Goal: Communication & Community: Participate in discussion

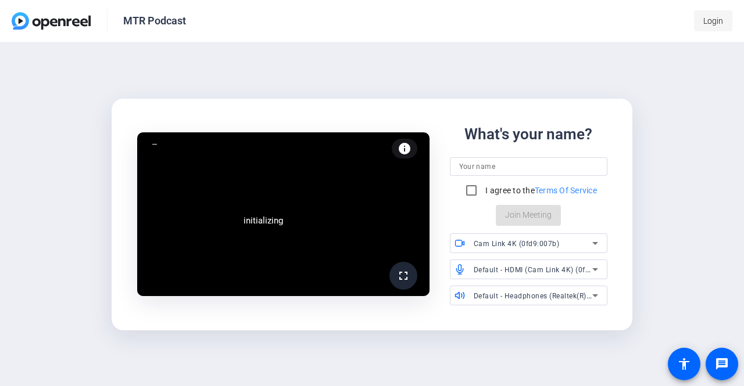
click at [707, 18] on span "Login" at bounding box center [713, 21] width 20 height 12
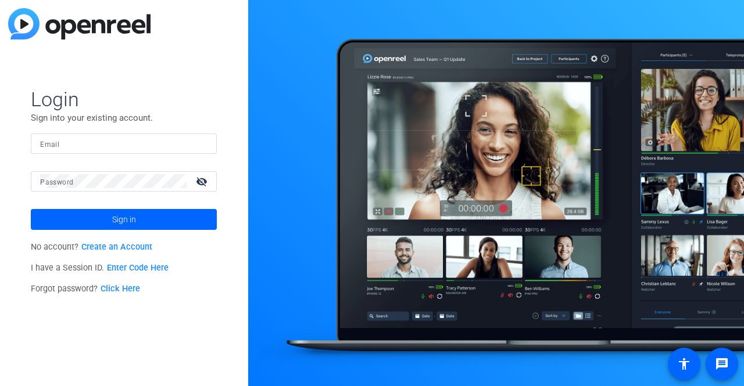
click at [64, 141] on input "Email" at bounding box center [123, 144] width 167 height 14
type input "[EMAIL_ADDRESS][DOMAIN_NAME]"
click at [31, 209] on button "Sign in" at bounding box center [124, 219] width 186 height 21
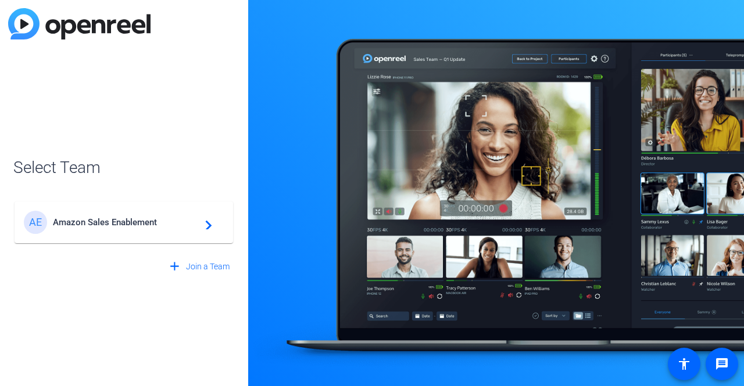
click at [116, 211] on div "AE Amazon Sales Enablement navigate_next" at bounding box center [124, 222] width 200 height 23
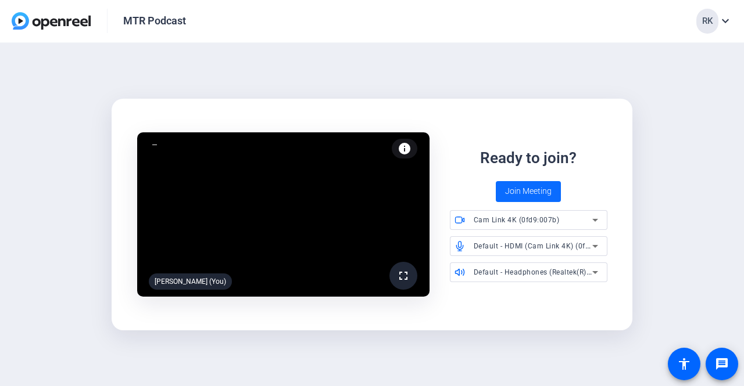
click at [517, 190] on span "Join Meeting" at bounding box center [528, 191] width 46 height 12
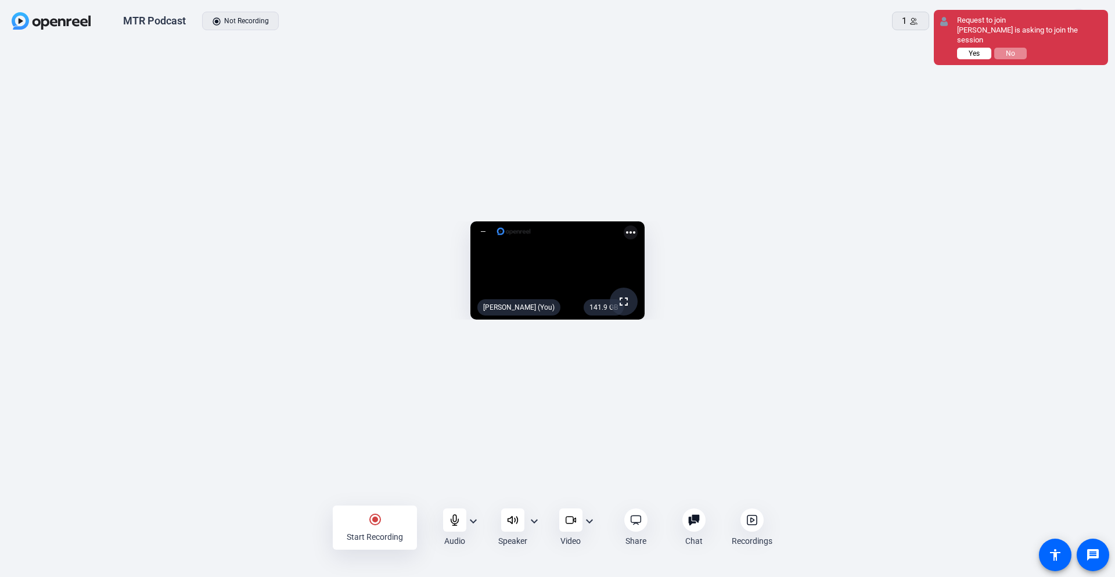
click at [743, 48] on button "Yes" at bounding box center [974, 54] width 34 height 12
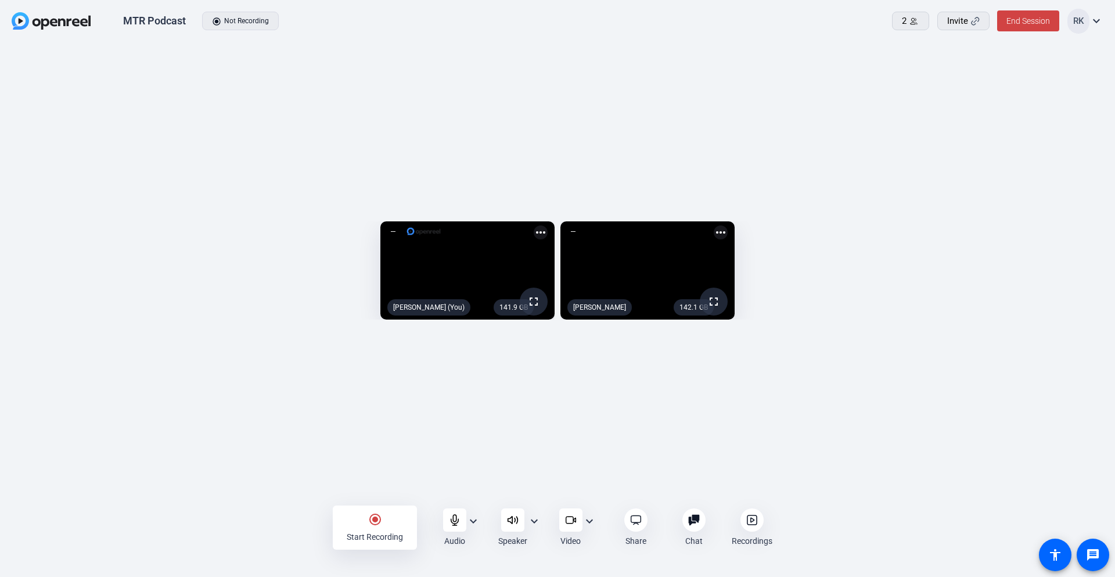
click at [470, 386] on mat-icon "expand_more" at bounding box center [474, 521] width 14 height 14
click at [519, 386] on span "HDMI (Cam Link 4K) (0fd9:007b)" at bounding box center [562, 536] width 144 height 14
click at [455, 386] on div "141.9 GB fullscreen [PERSON_NAME] (You) more_horiz 142.1 GB fullscreen [PERSON_…" at bounding box center [557, 273] width 1115 height 461
click at [475, 386] on mat-icon "expand_more" at bounding box center [474, 521] width 14 height 14
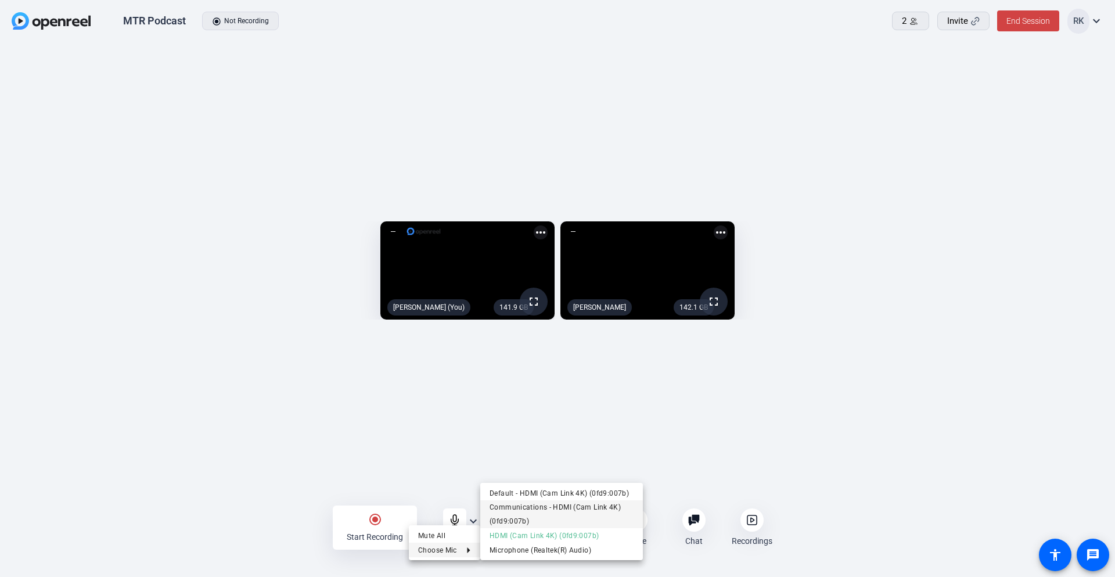
click at [577, 386] on span "Communications - HDMI (Cam Link 4K) (0fd9:007b)" at bounding box center [562, 514] width 144 height 28
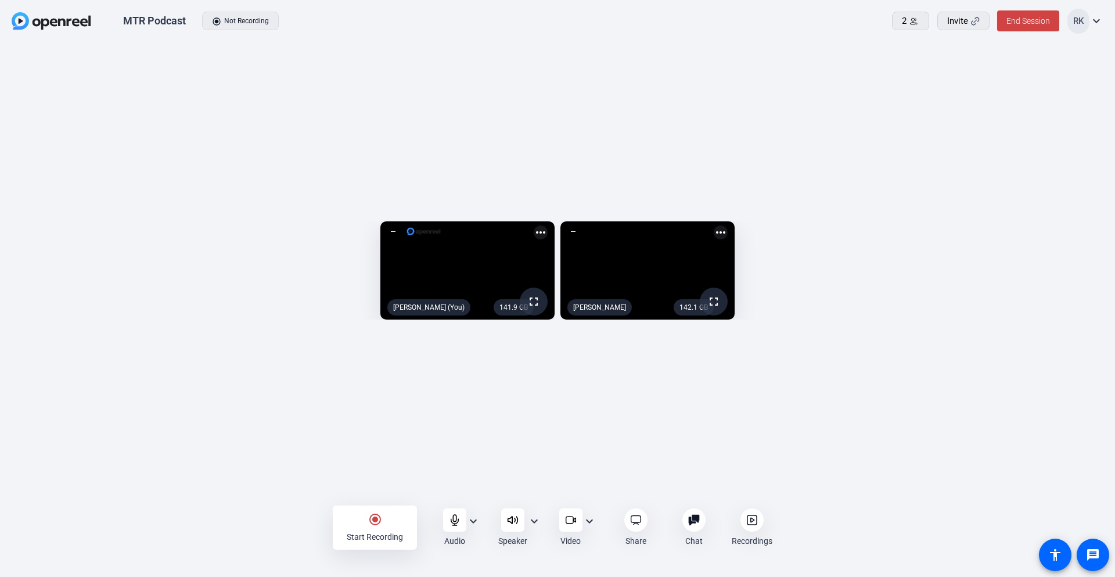
click at [494, 386] on div "141.9 GB fullscreen [PERSON_NAME] (You) more_horiz 142.1 GB fullscreen [PERSON_…" at bounding box center [557, 273] width 1115 height 461
click at [475, 386] on mat-icon "expand_more" at bounding box center [474, 521] width 14 height 14
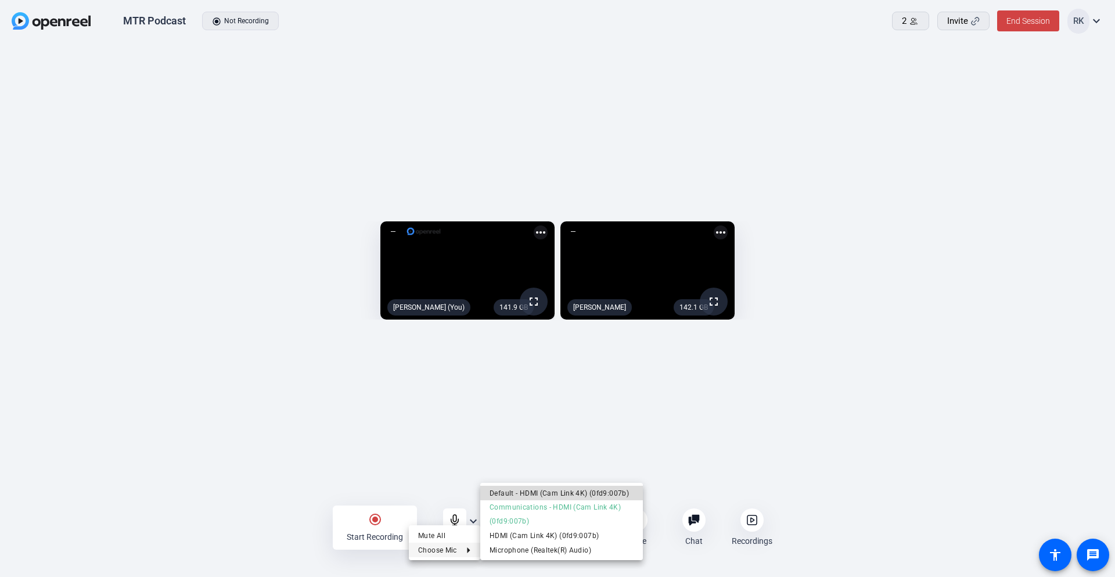
click at [534, 386] on span "Default - HDMI (Cam Link 4K) (0fd9:007b)" at bounding box center [562, 493] width 144 height 14
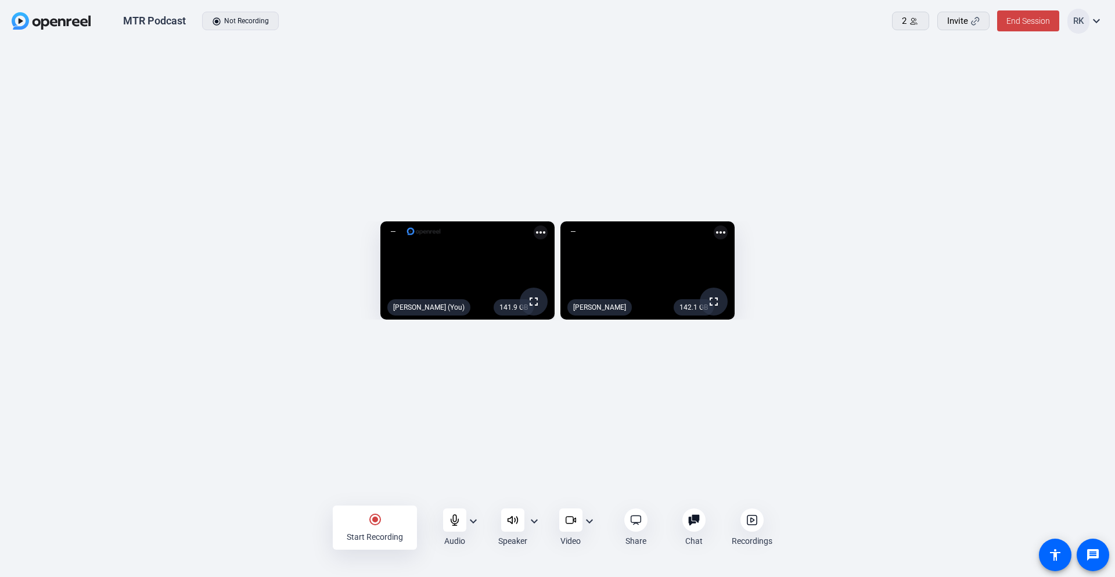
click at [534, 225] on mat-icon "more_horiz" at bounding box center [541, 232] width 14 height 14
click at [551, 386] on div at bounding box center [557, 288] width 1115 height 577
click at [473, 386] on mat-icon "expand_more" at bounding box center [474, 521] width 14 height 14
click at [543, 386] on span "HDMI (Cam Link 4K) (0fd9:007b)" at bounding box center [562, 536] width 144 height 14
click at [112, 331] on div "141.9 GB fullscreen [PERSON_NAME] (You) more_horiz 142.1 GB fullscreen [PERSON_…" at bounding box center [558, 274] width 1092 height 116
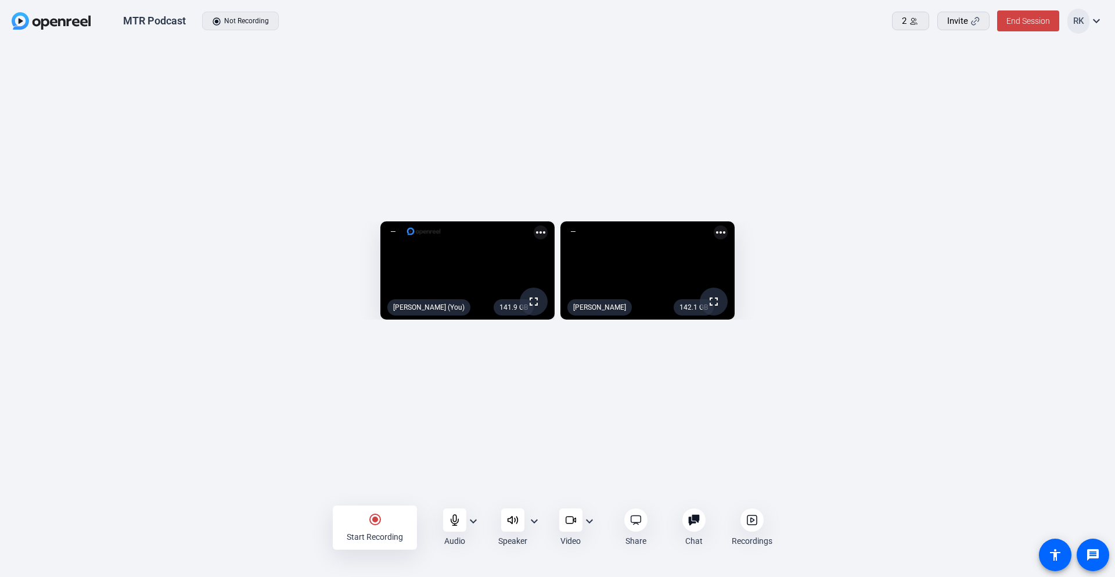
click at [533, 386] on mat-icon "expand_more" at bounding box center [535, 521] width 14 height 14
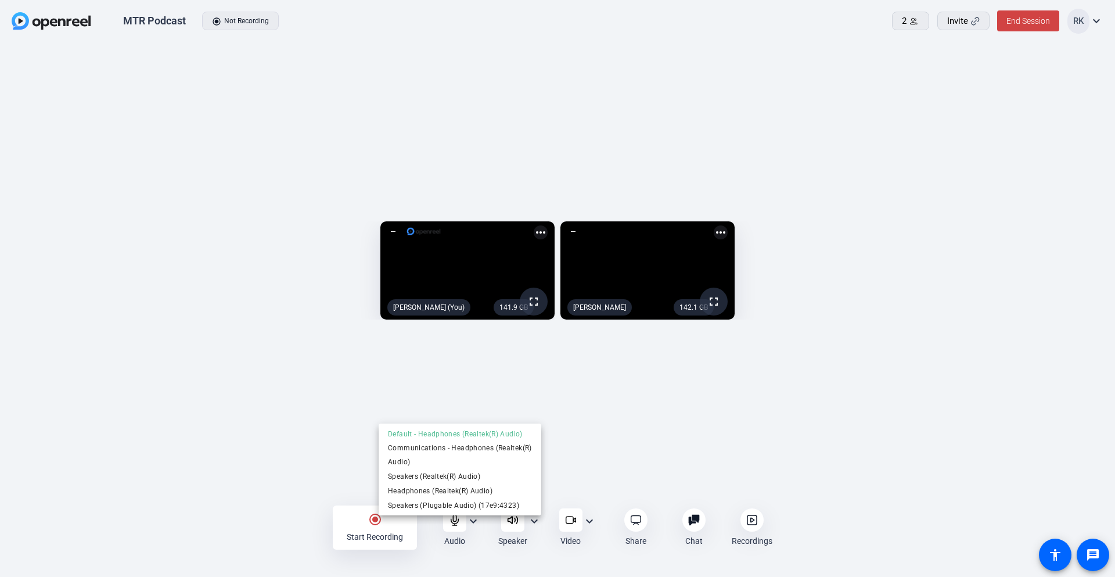
click at [583, 386] on div at bounding box center [557, 288] width 1115 height 577
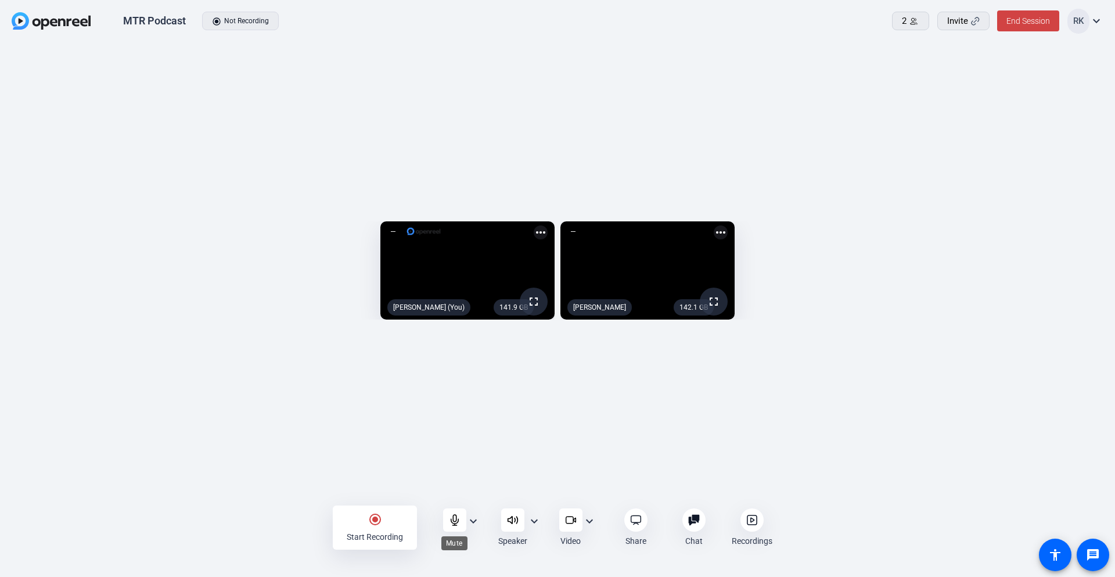
click at [461, 386] on div at bounding box center [454, 519] width 23 height 23
click at [457, 386] on icon at bounding box center [455, 520] width 12 height 12
click at [473, 386] on mat-icon "expand_more" at bounding box center [474, 521] width 14 height 14
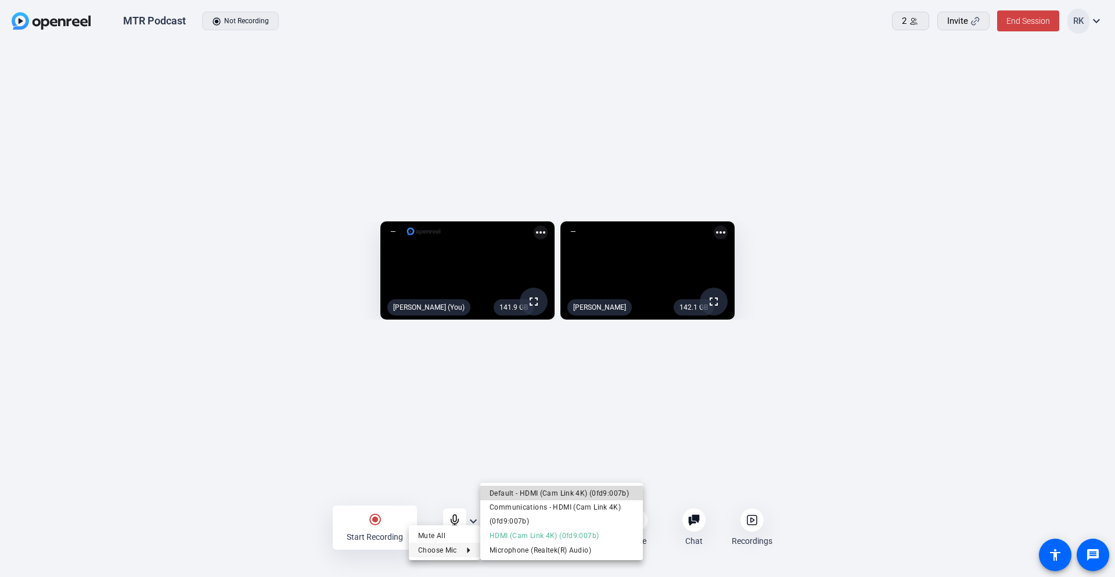
click at [551, 386] on span "Default - HDMI (Cam Link 4K) (0fd9:007b)" at bounding box center [562, 493] width 144 height 14
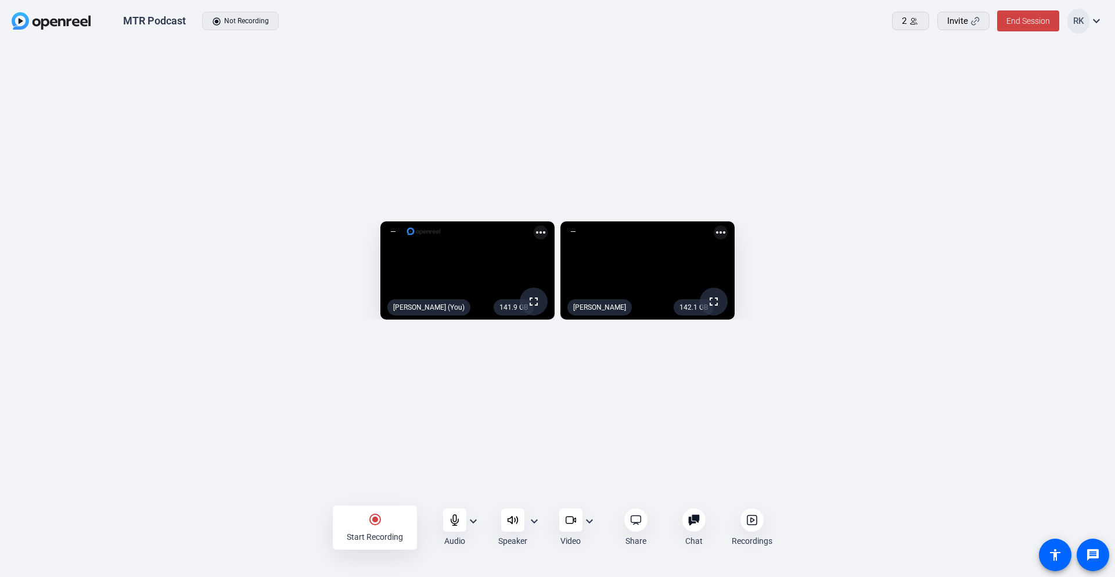
click at [552, 386] on div "141.9 GB fullscreen [PERSON_NAME] (You) more_horiz 142.1 GB fullscreen [PERSON_…" at bounding box center [557, 273] width 1115 height 461
click at [694, 386] on icon at bounding box center [693, 519] width 11 height 11
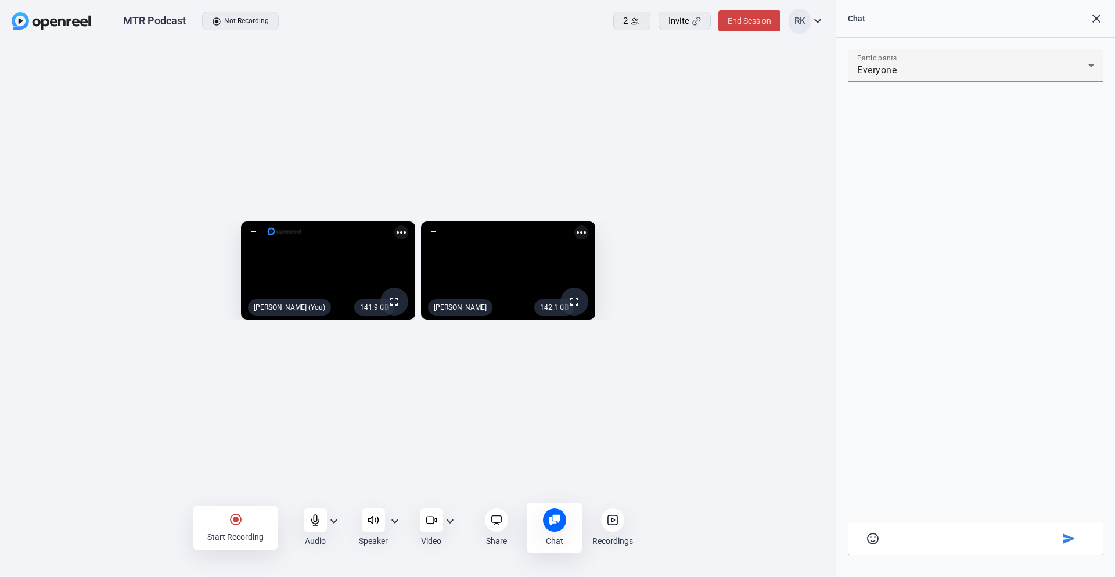
paste textarea "Intros * Who you are, what you do, tenure at [GEOGRAPHIC_DATA], and where you s…"
type textarea "Intros * Who you are, what you do, tenure at [GEOGRAPHIC_DATA], and where you s…"
click at [743, 386] on mat-icon "send" at bounding box center [1069, 515] width 14 height 14
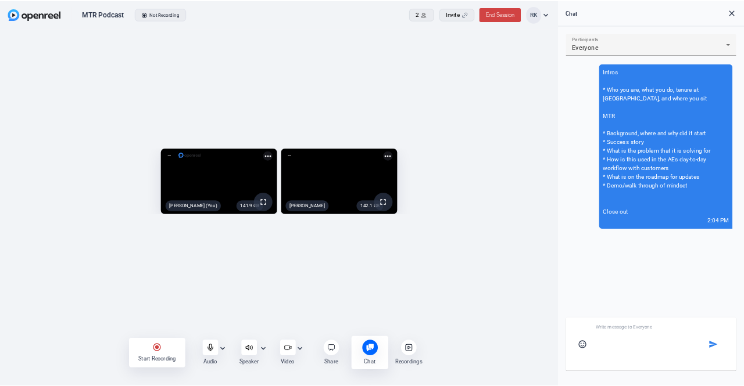
scroll to position [0, 0]
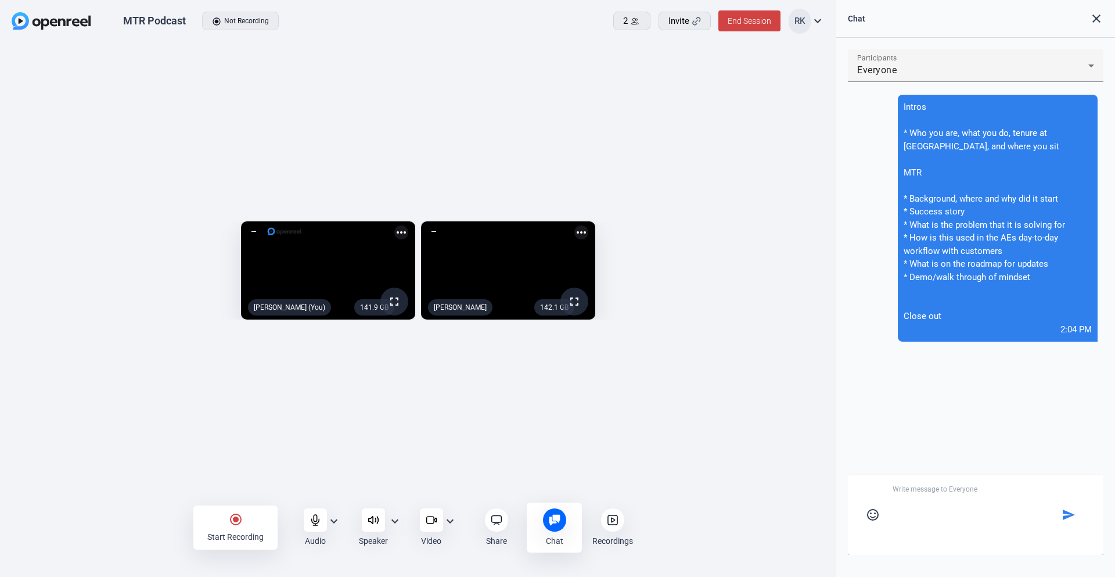
click at [743, 386] on textarea at bounding box center [976, 513] width 166 height 58
type textarea "Margin to Revenue"
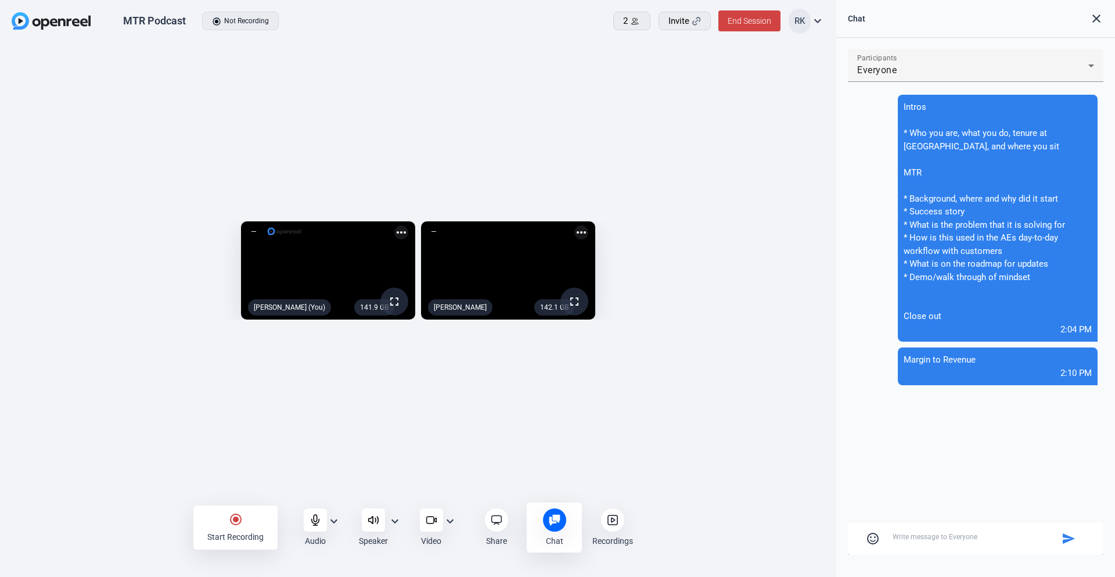
click at [600, 87] on div "141.9 GB fullscreen [PERSON_NAME] (You) more_horiz 142.1 GB fullscreen [PERSON_…" at bounding box center [418, 273] width 837 height 461
click at [236, 386] on mat-icon "radio_button_checked" at bounding box center [236, 519] width 14 height 14
click at [236, 386] on mat-icon "stop_circle" at bounding box center [236, 519] width 14 height 14
click at [743, 386] on textarea at bounding box center [976, 537] width 166 height 10
paste textarea "[URL][DOMAIN_NAME]"
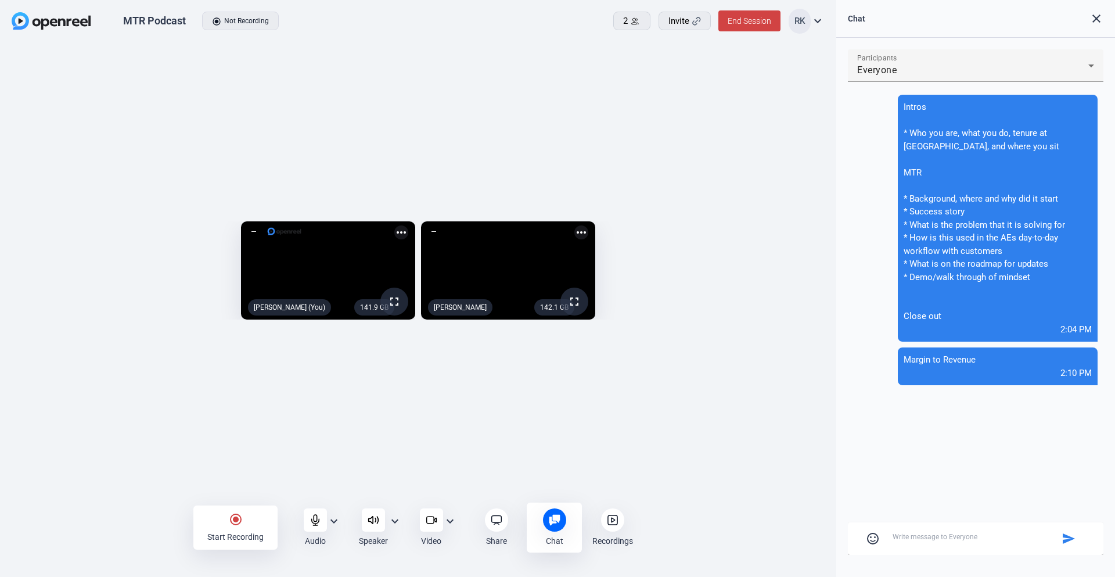
type textarea "[URL][DOMAIN_NAME]"
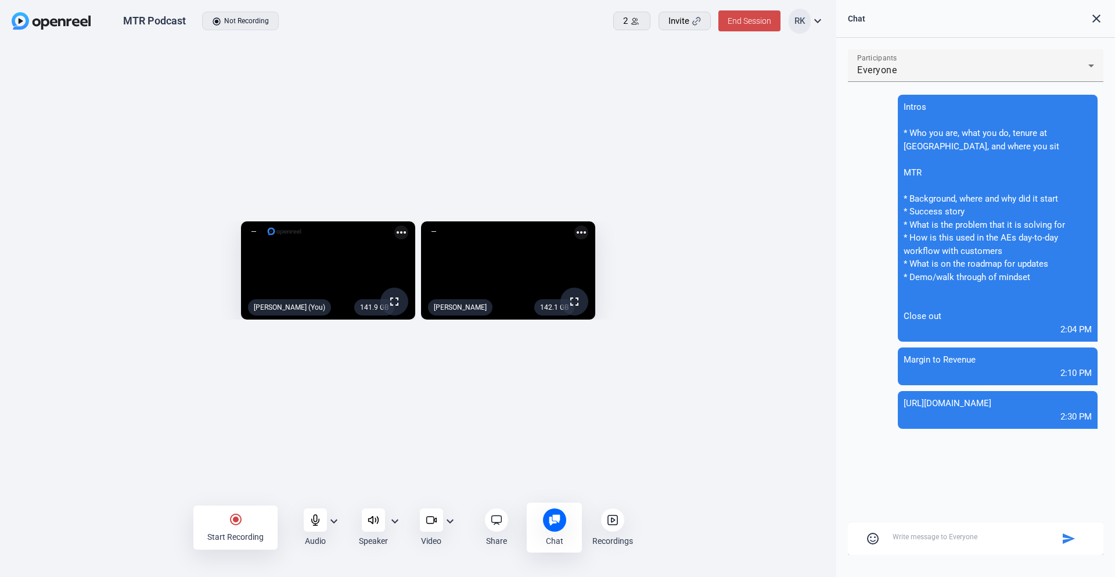
click at [741, 23] on span "End Session" at bounding box center [750, 20] width 44 height 9
click at [730, 74] on span "End Session For All" at bounding box center [717, 74] width 68 height 14
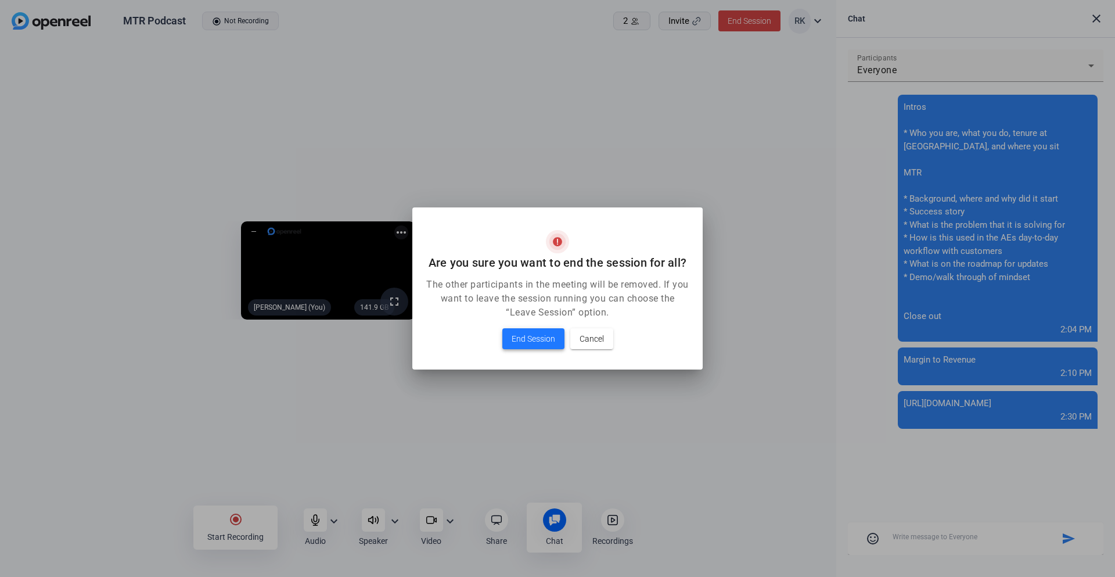
click at [543, 338] on span "End Session" at bounding box center [534, 339] width 44 height 14
